Goal: Task Accomplishment & Management: Use online tool/utility

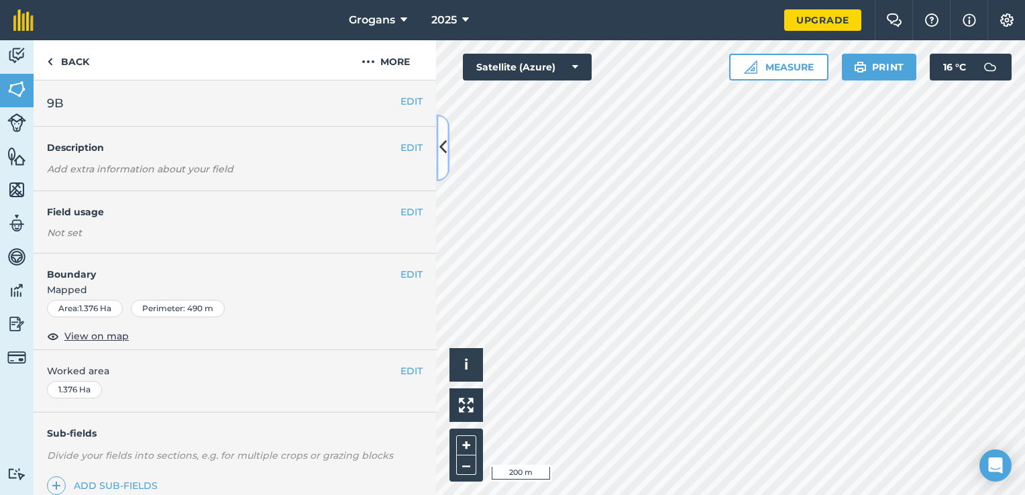
click at [447, 136] on button at bounding box center [442, 147] width 13 height 67
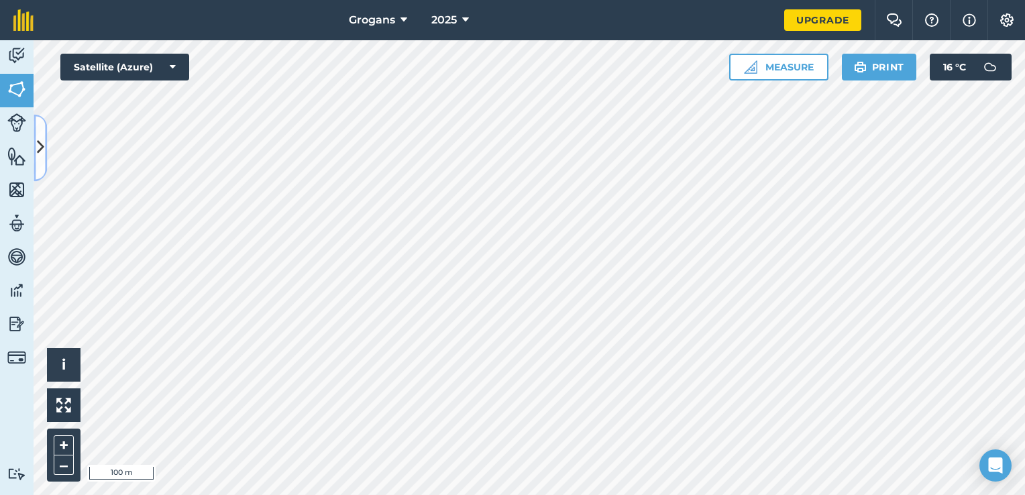
click at [41, 132] on button at bounding box center [40, 147] width 13 height 67
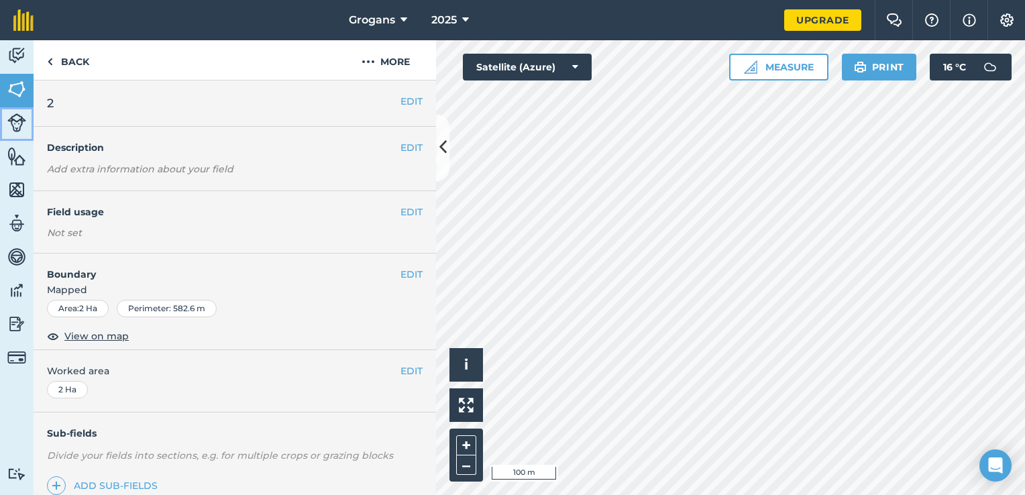
click at [19, 127] on img at bounding box center [16, 122] width 19 height 19
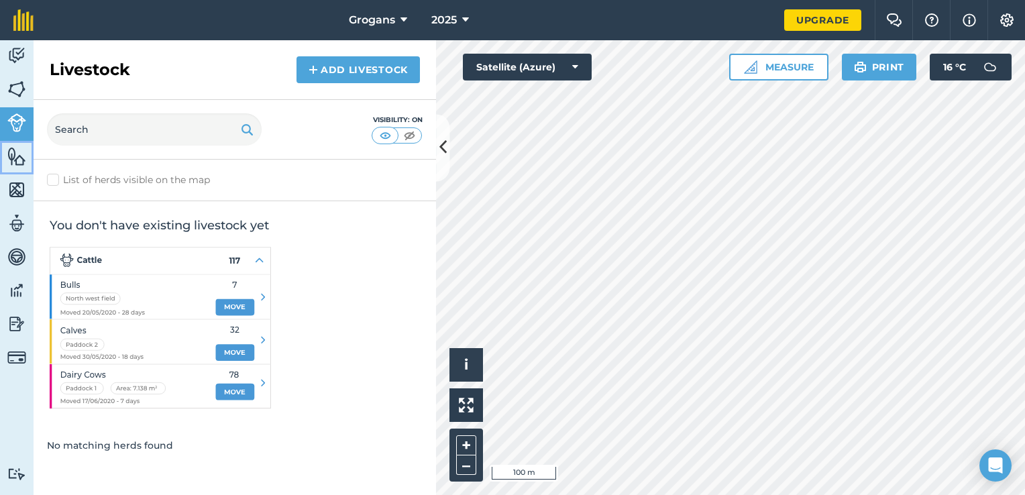
click at [19, 154] on img at bounding box center [16, 156] width 19 height 20
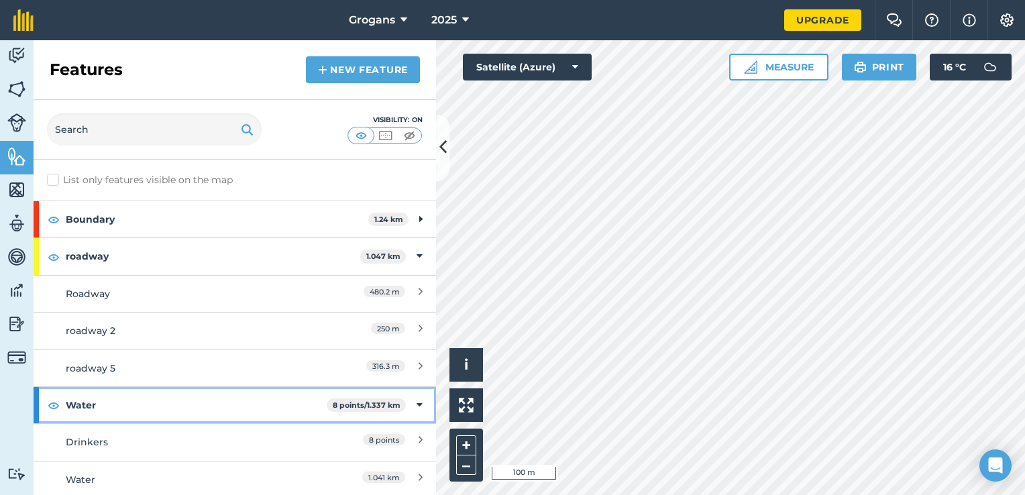
click at [193, 398] on strong "Water" at bounding box center [196, 405] width 261 height 36
click at [214, 404] on strong "Water" at bounding box center [198, 405] width 264 height 36
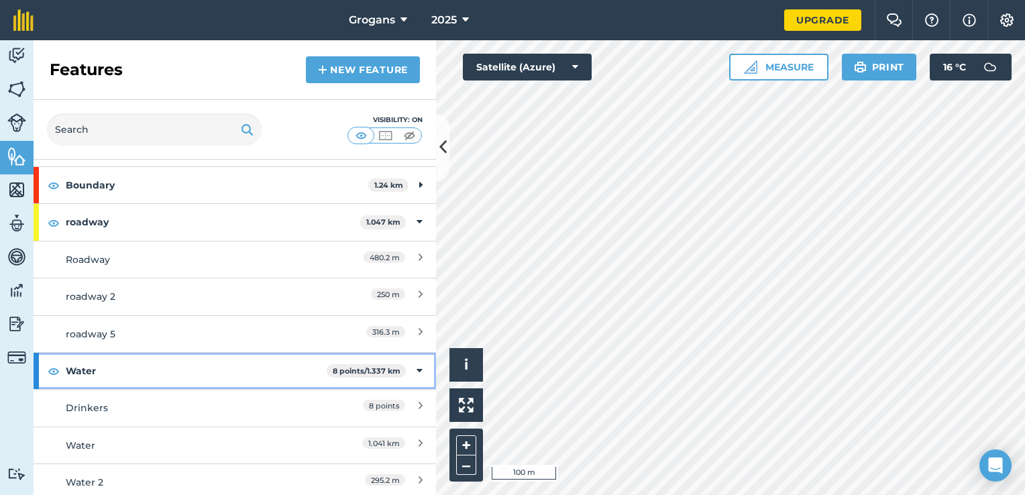
scroll to position [38, 0]
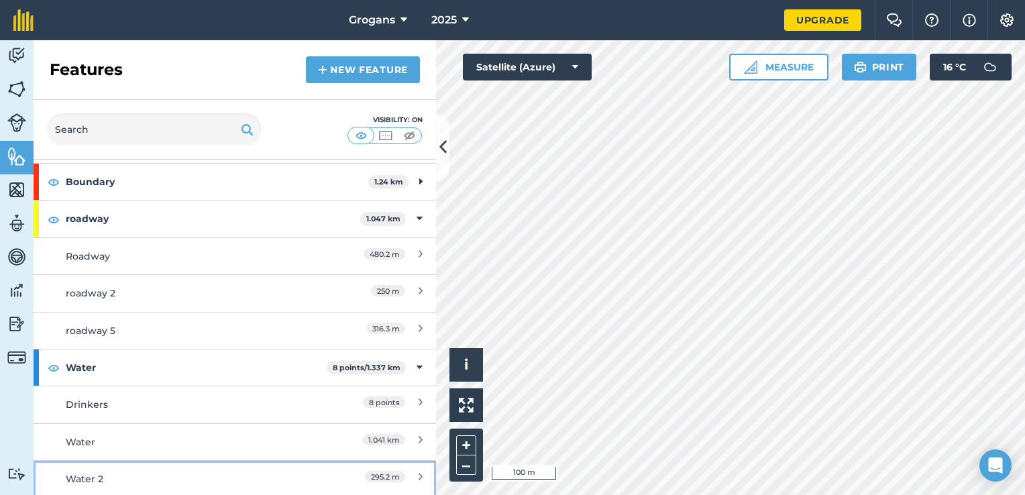
click at [316, 472] on div "295.2 m" at bounding box center [363, 479] width 119 height 15
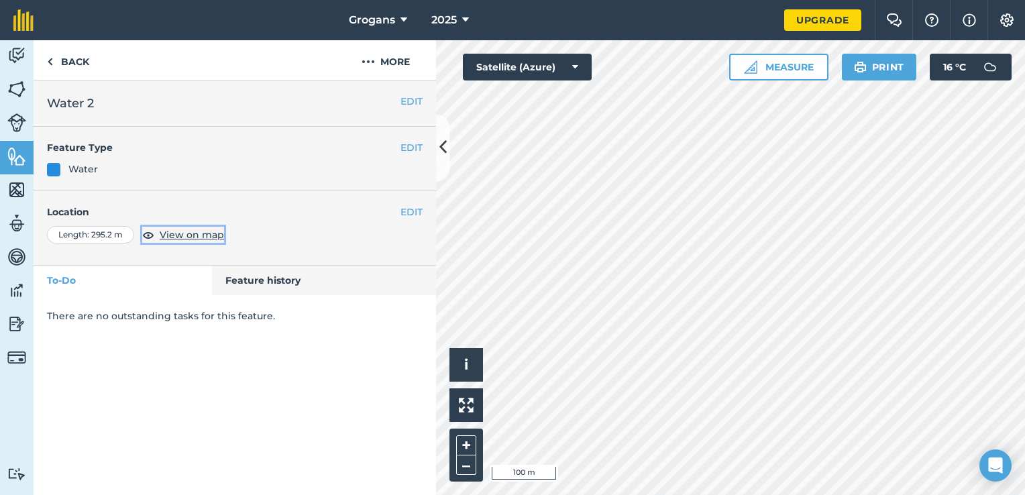
click at [193, 231] on span "View on map" at bounding box center [192, 234] width 64 height 15
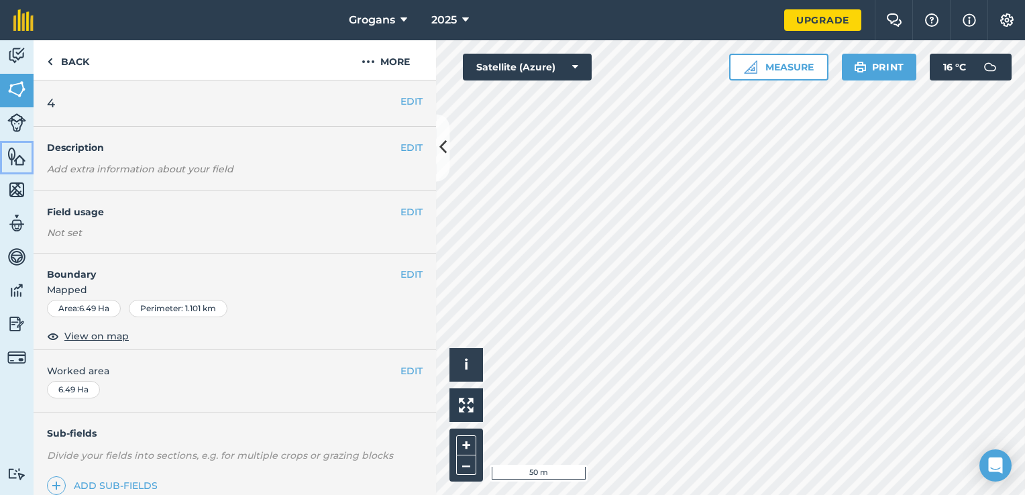
click at [19, 156] on img at bounding box center [16, 156] width 19 height 20
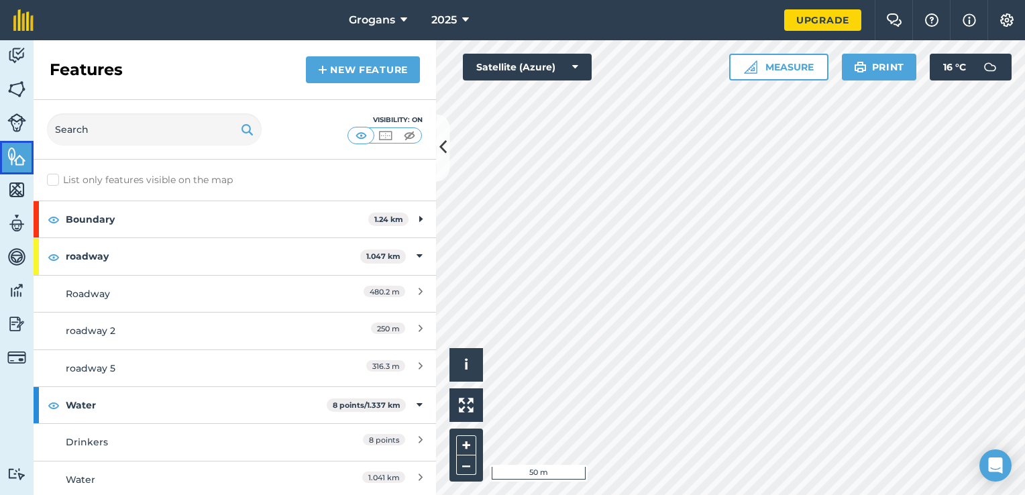
scroll to position [38, 0]
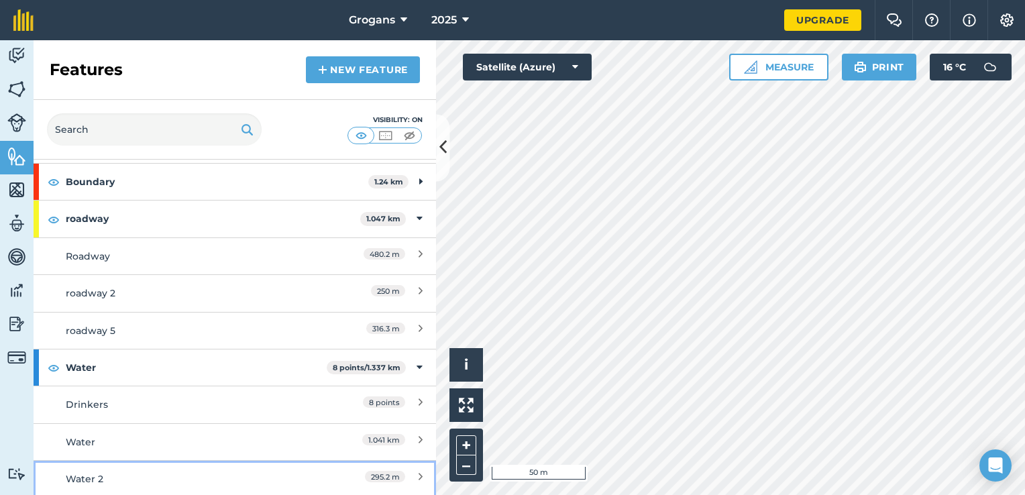
click at [405, 474] on div "295.2 m" at bounding box center [363, 479] width 119 height 15
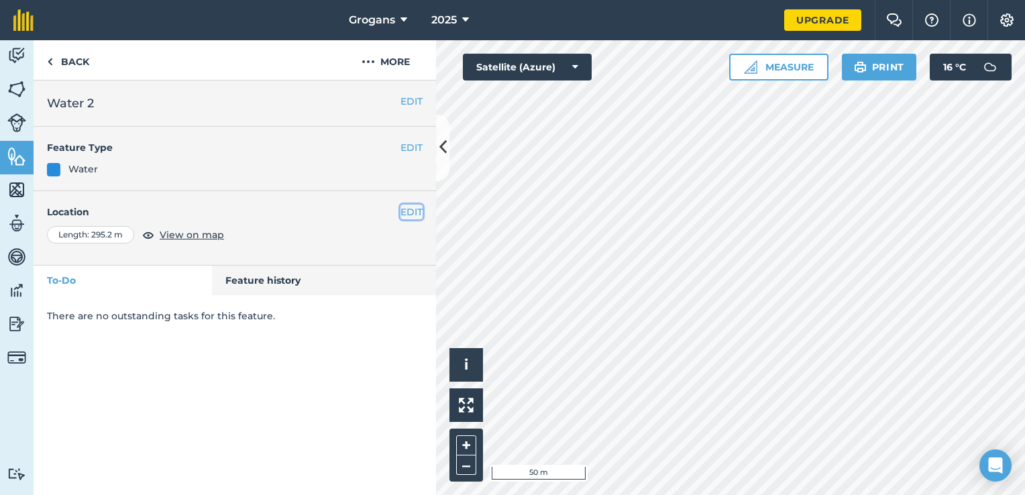
click at [405, 213] on button "EDIT" at bounding box center [411, 212] width 22 height 15
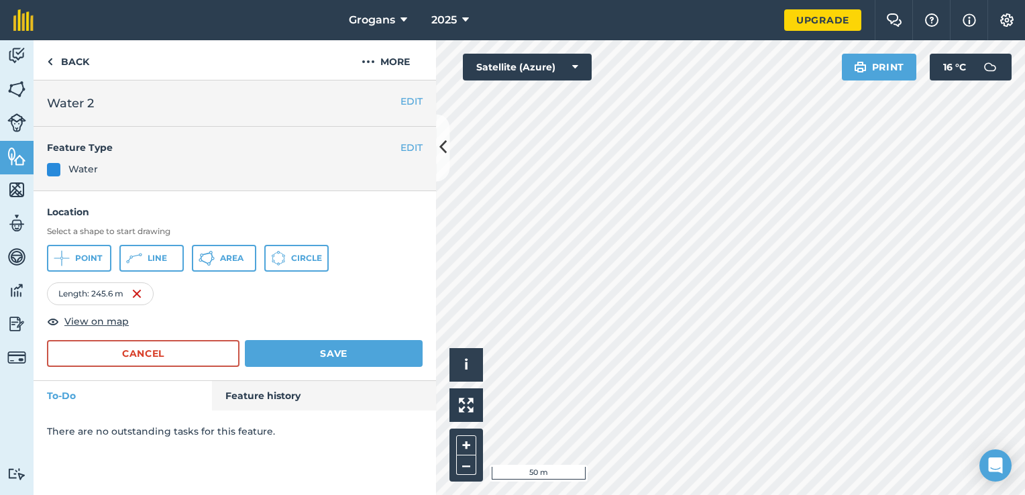
click at [892, 66] on div "Hello i © 2025 TomTom, Microsoft 50 m + – Satellite (Azure) Print 16 ° C" at bounding box center [730, 267] width 589 height 455
click at [377, 353] on button "Save" at bounding box center [334, 353] width 178 height 27
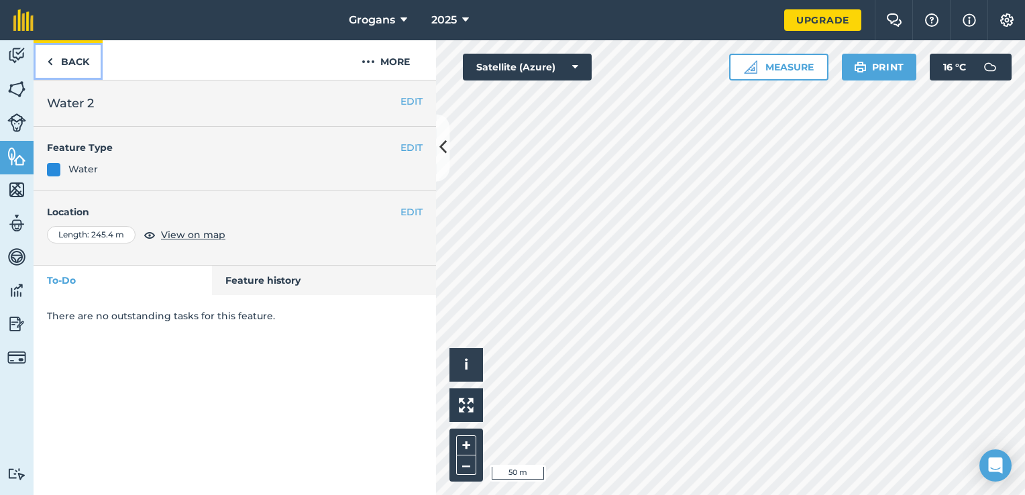
click at [60, 67] on link "Back" at bounding box center [68, 60] width 69 height 40
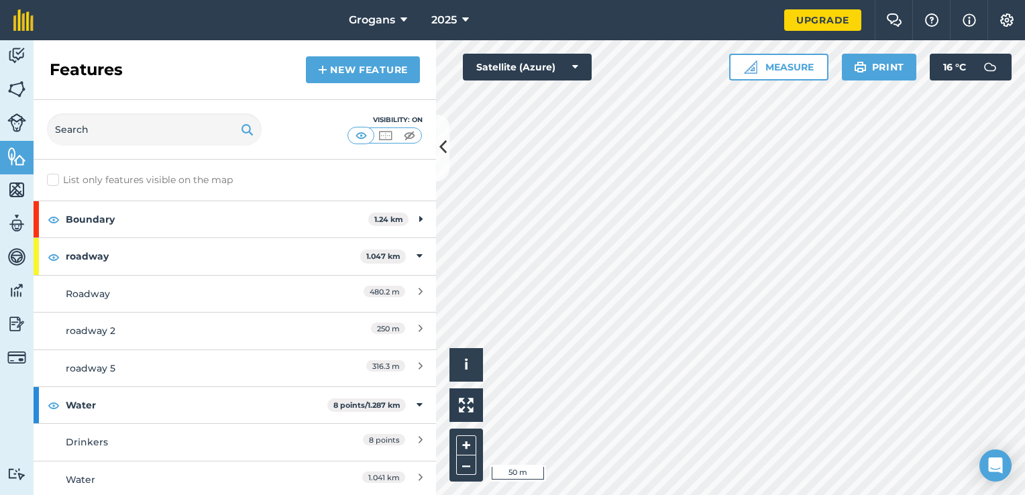
scroll to position [38, 0]
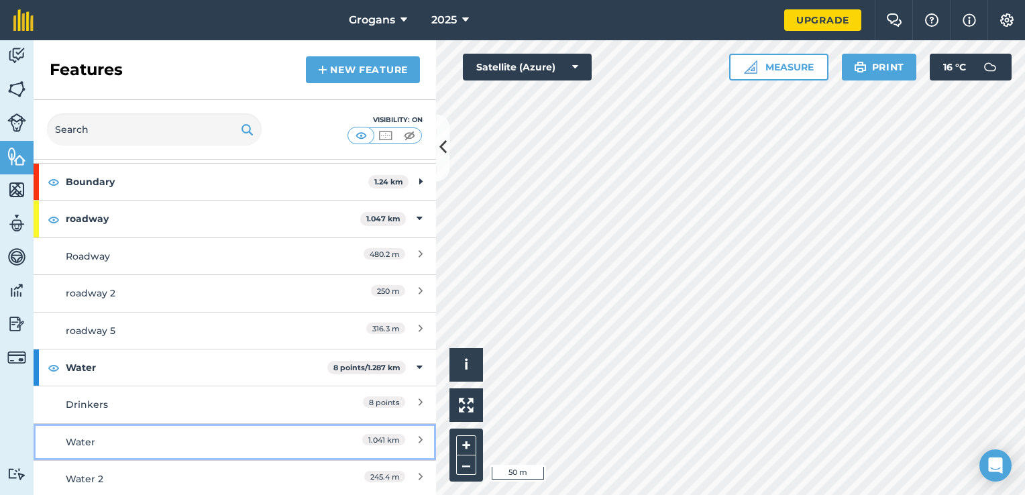
click at [170, 447] on div "Water" at bounding box center [185, 442] width 238 height 15
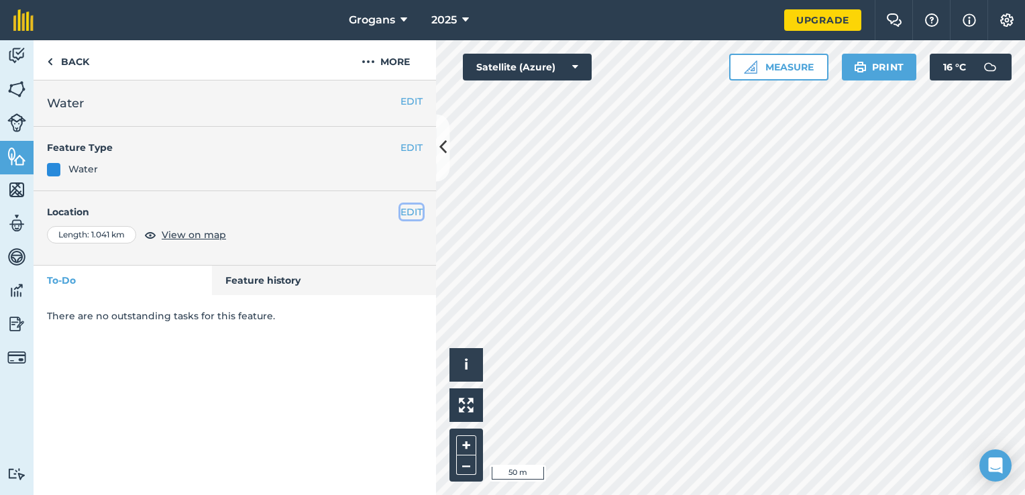
click at [406, 208] on button "EDIT" at bounding box center [411, 212] width 22 height 15
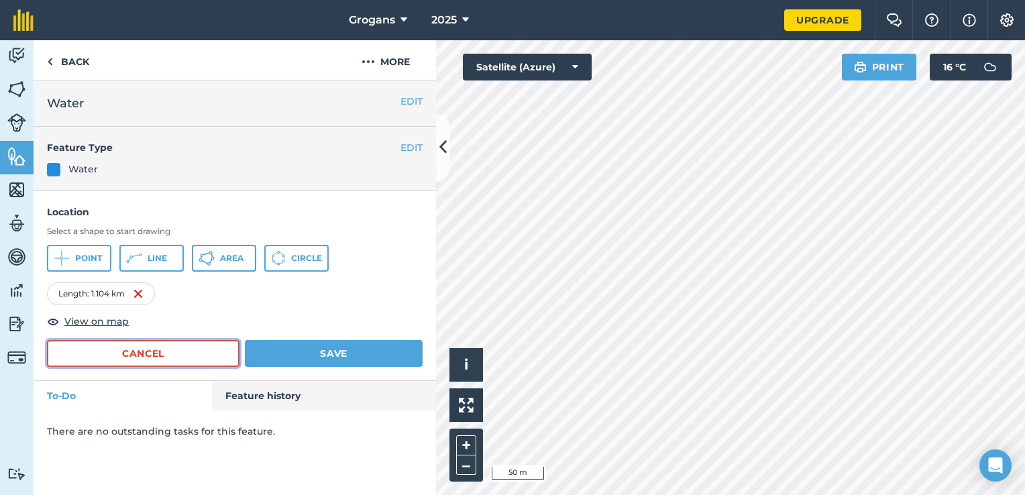
click at [207, 349] on button "Cancel" at bounding box center [143, 353] width 193 height 27
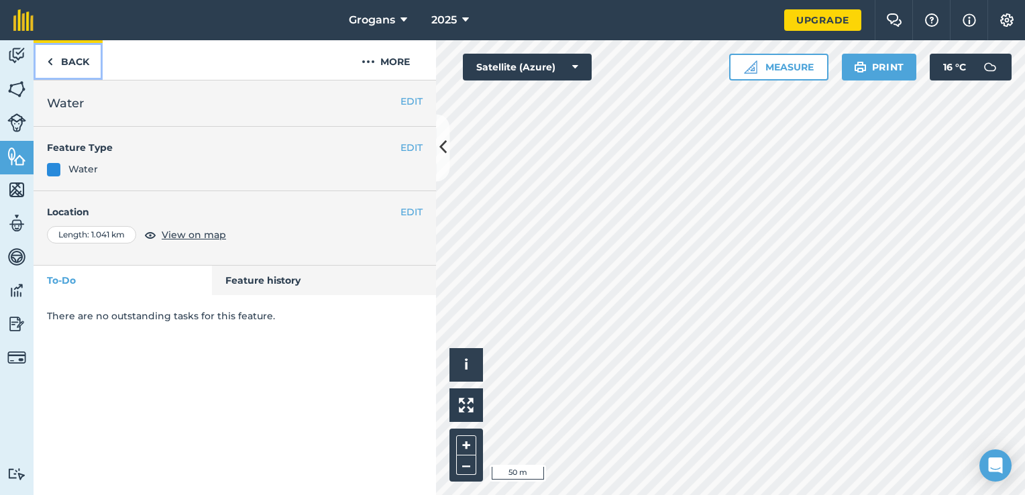
click at [81, 60] on link "Back" at bounding box center [68, 60] width 69 height 40
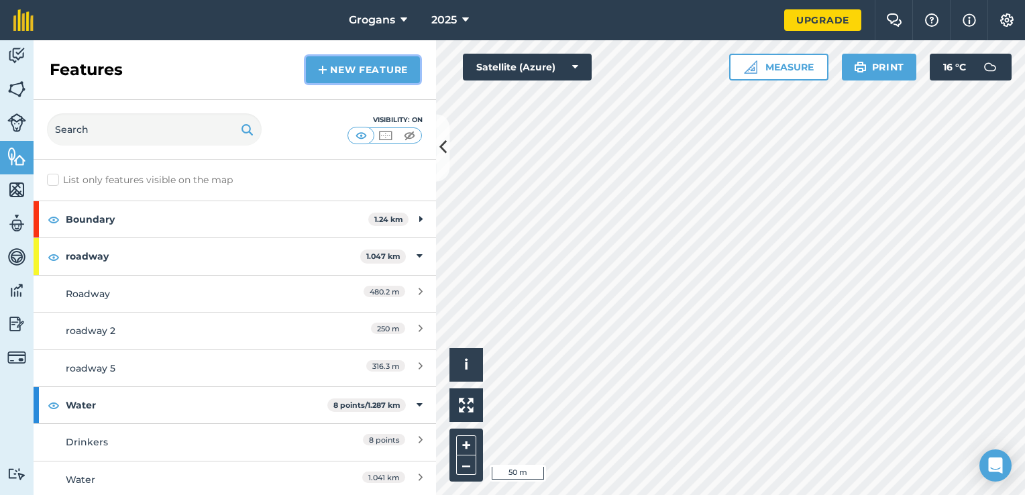
click at [354, 76] on link "New feature" at bounding box center [363, 69] width 114 height 27
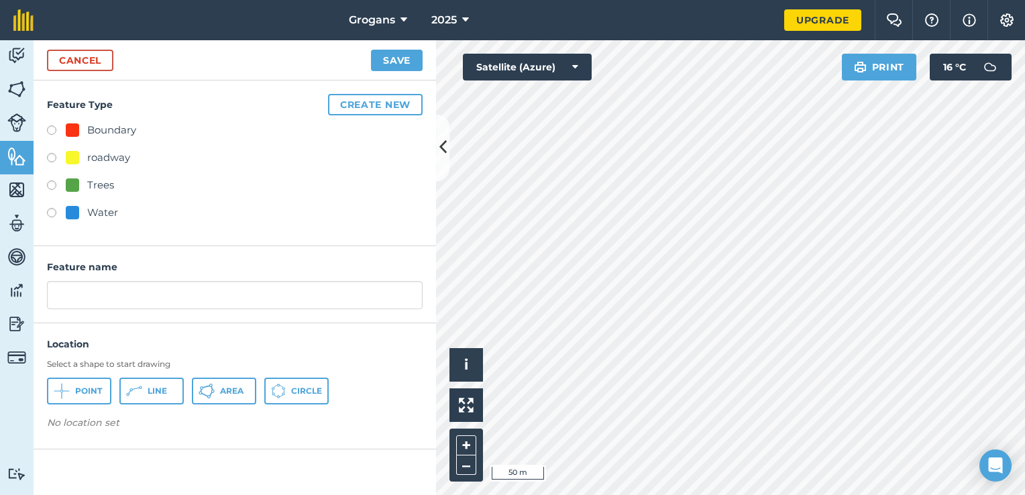
click at [90, 208] on div "Water" at bounding box center [102, 213] width 31 height 16
radio input "true"
type input "Water 3"
click at [142, 391] on icon at bounding box center [134, 391] width 16 height 16
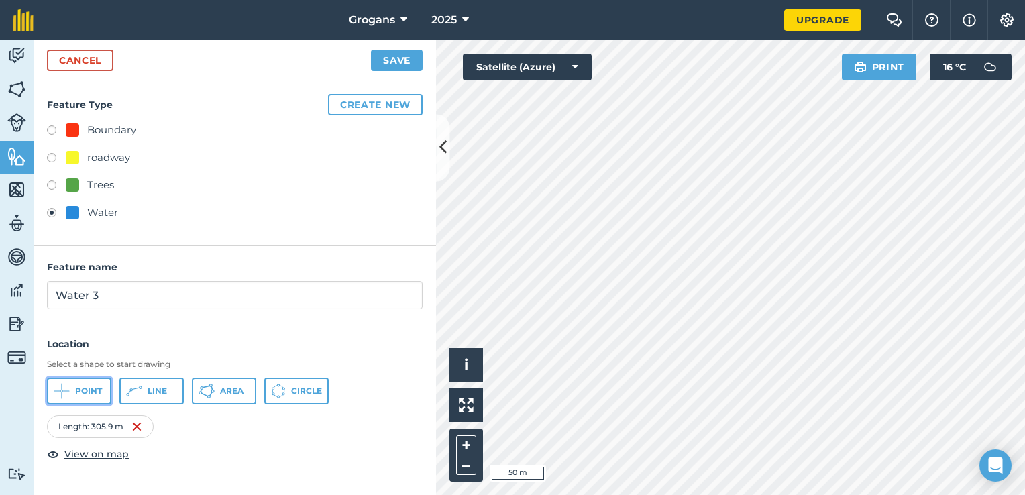
click at [94, 395] on span "Point" at bounding box center [88, 391] width 27 height 11
click at [393, 60] on button "Save" at bounding box center [397, 60] width 52 height 21
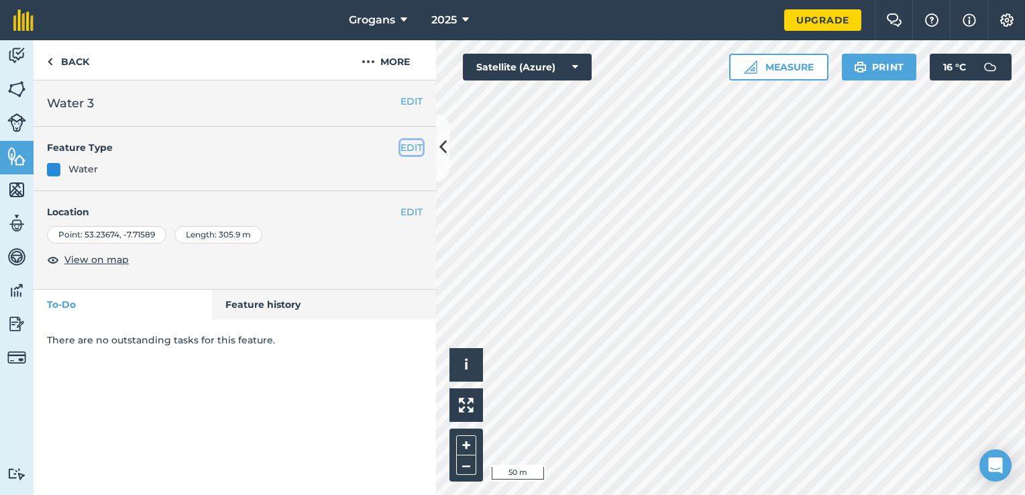
click at [415, 152] on button "EDIT" at bounding box center [411, 147] width 22 height 15
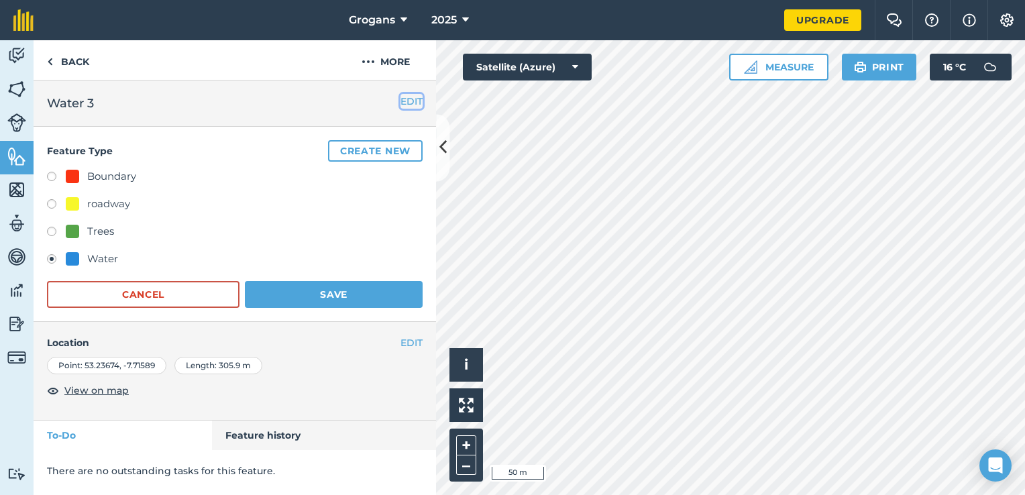
click at [407, 98] on button "EDIT" at bounding box center [411, 101] width 22 height 15
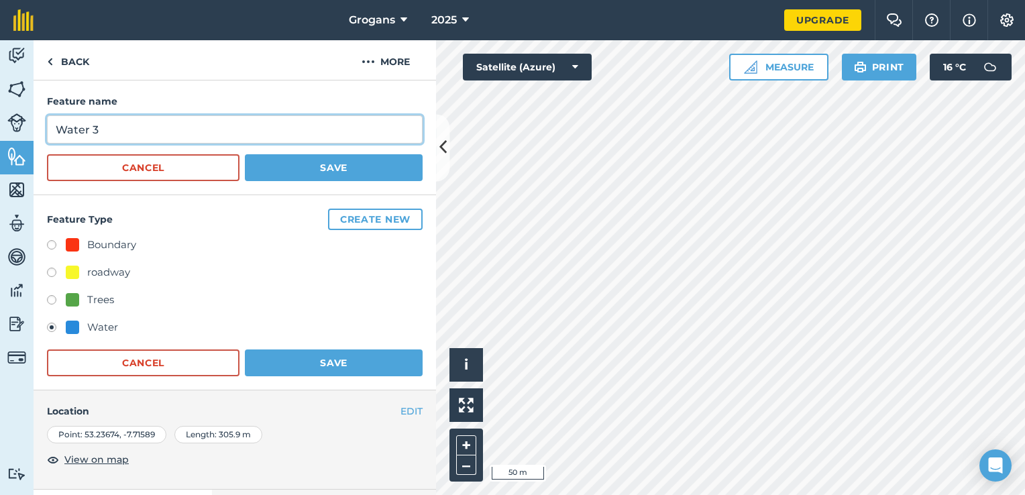
click at [225, 129] on input "Water 3" at bounding box center [235, 129] width 376 height 28
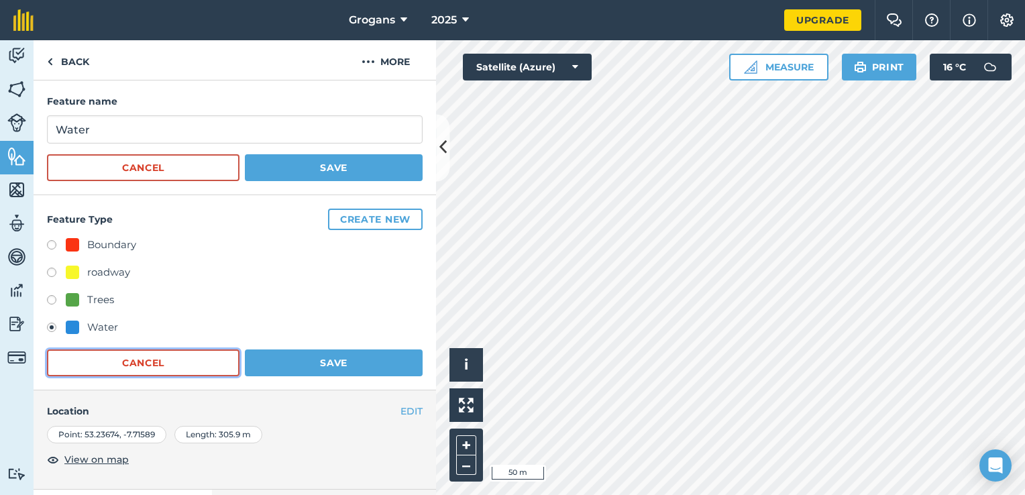
click at [196, 362] on button "Cancel" at bounding box center [143, 362] width 193 height 27
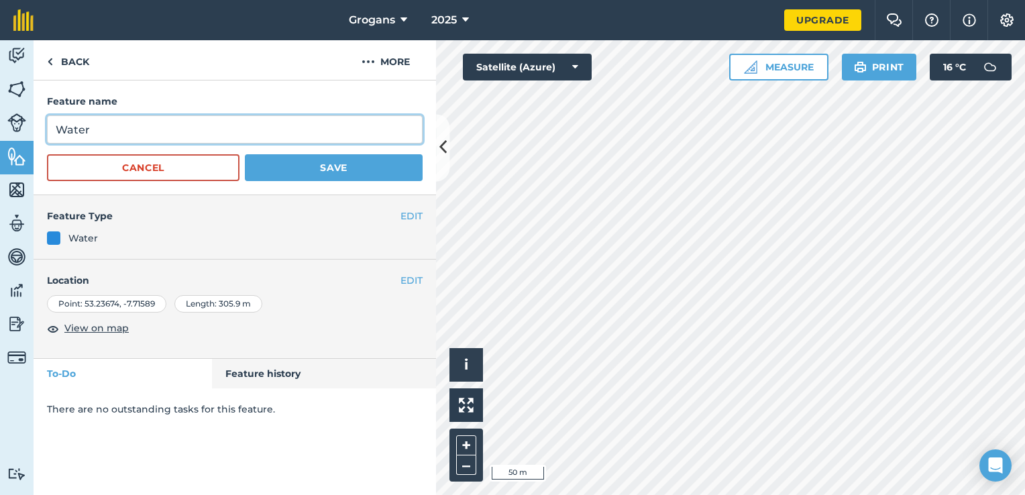
click at [147, 131] on input "Water" at bounding box center [235, 129] width 376 height 28
type input "W"
type input "Drinkers"
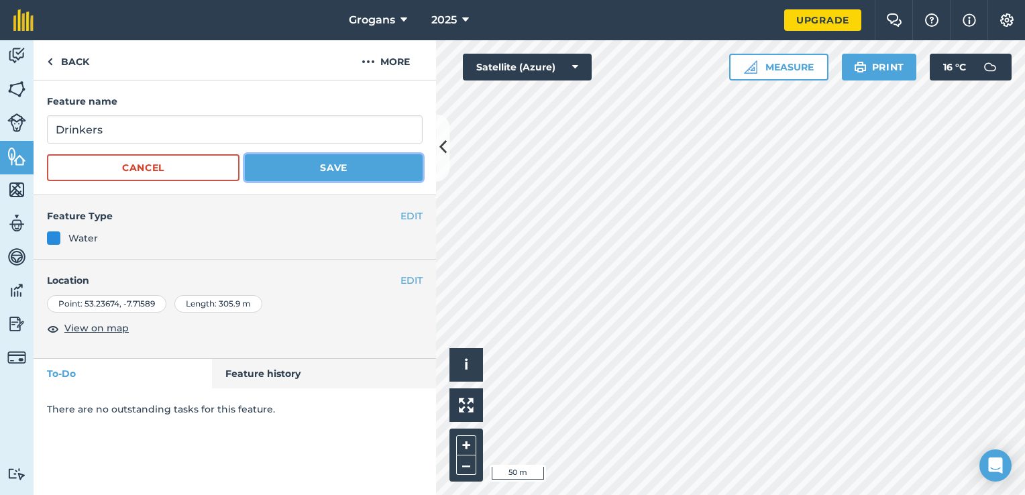
click at [262, 164] on button "Save" at bounding box center [334, 167] width 178 height 27
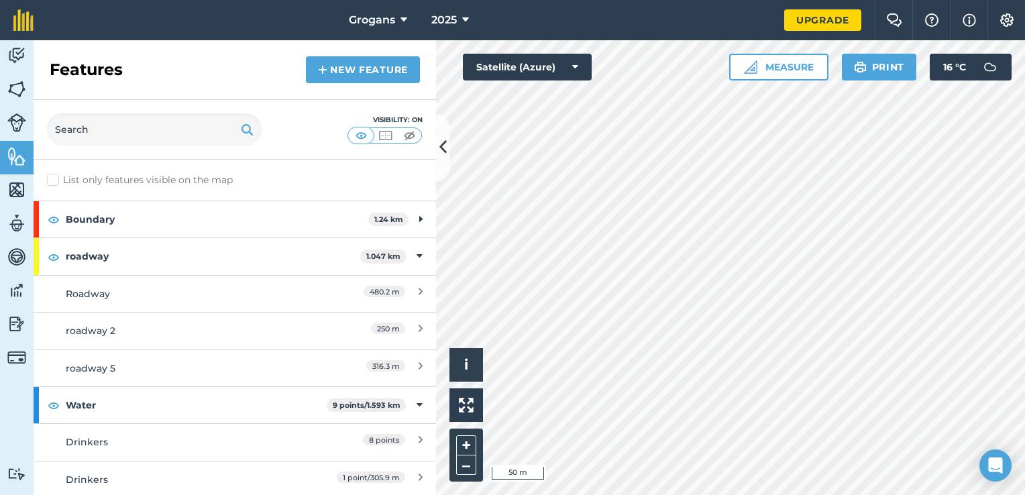
scroll to position [75, 0]
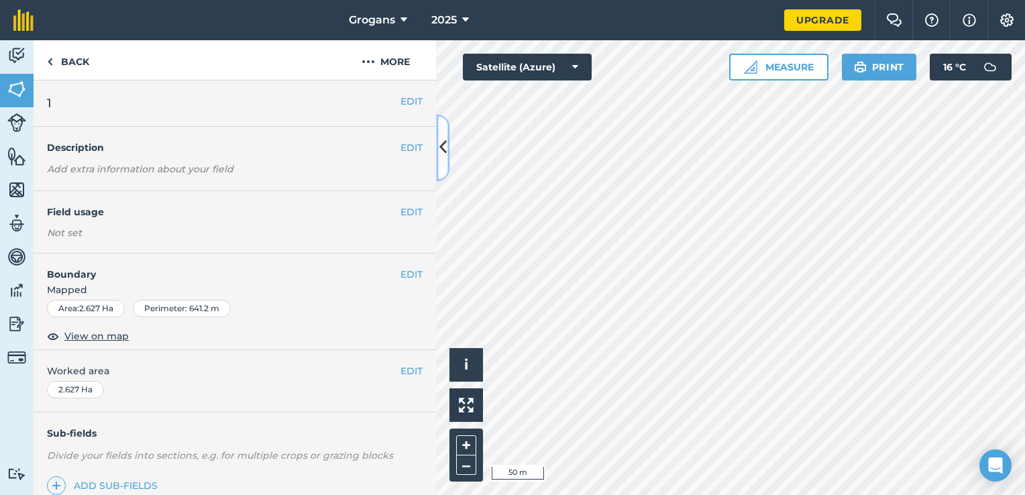
click at [448, 152] on button at bounding box center [442, 147] width 13 height 67
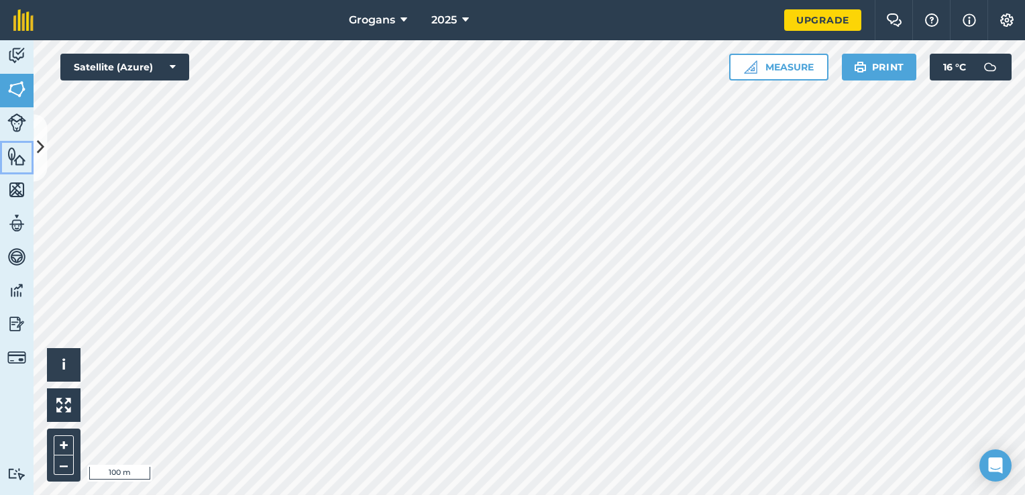
click at [15, 154] on img at bounding box center [16, 156] width 19 height 20
click at [38, 152] on icon at bounding box center [40, 147] width 7 height 23
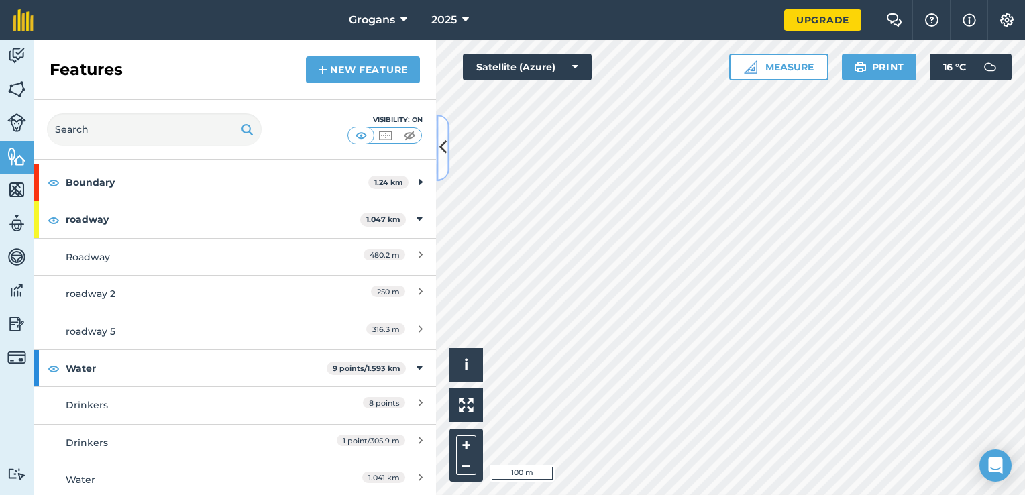
scroll to position [46, 0]
